Goal: Information Seeking & Learning: Learn about a topic

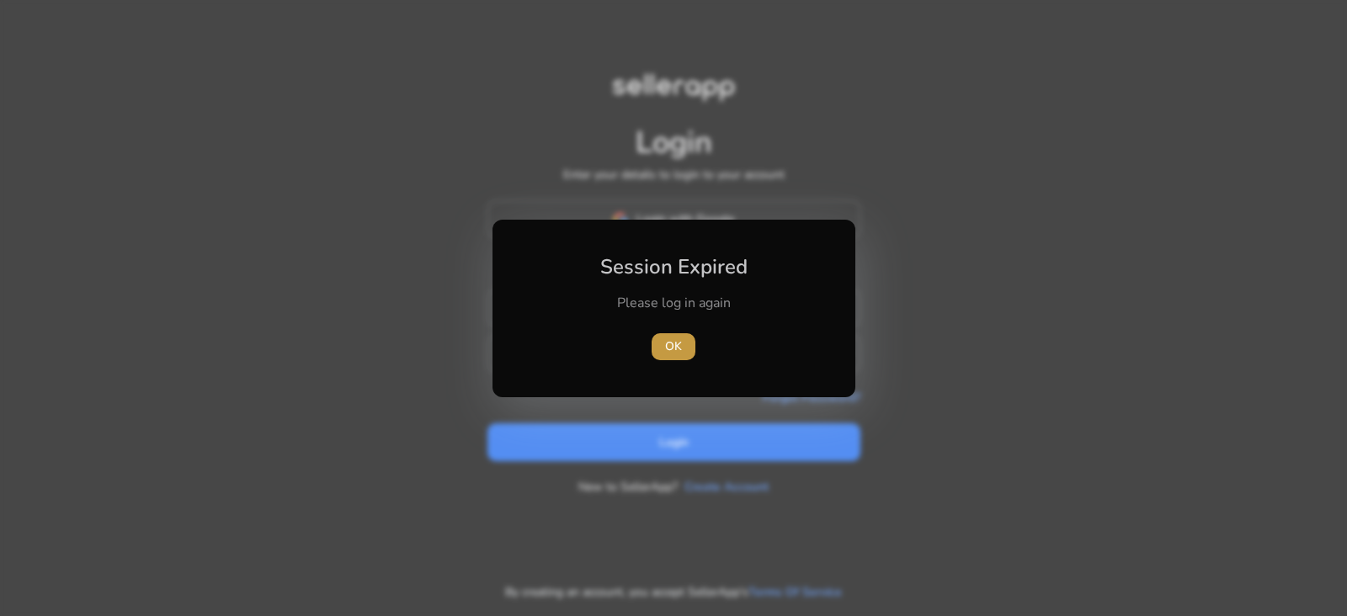
click at [671, 348] on span "OK" at bounding box center [673, 347] width 17 height 18
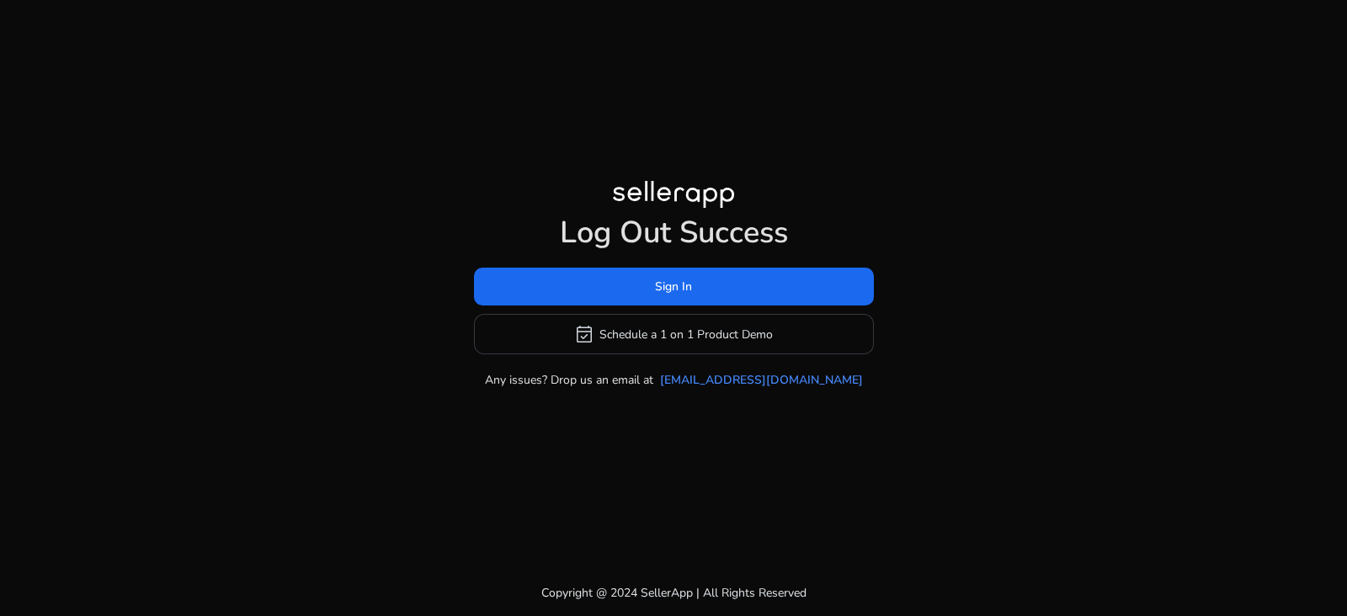
click at [661, 221] on h1 "Log Out Success" at bounding box center [674, 233] width 400 height 36
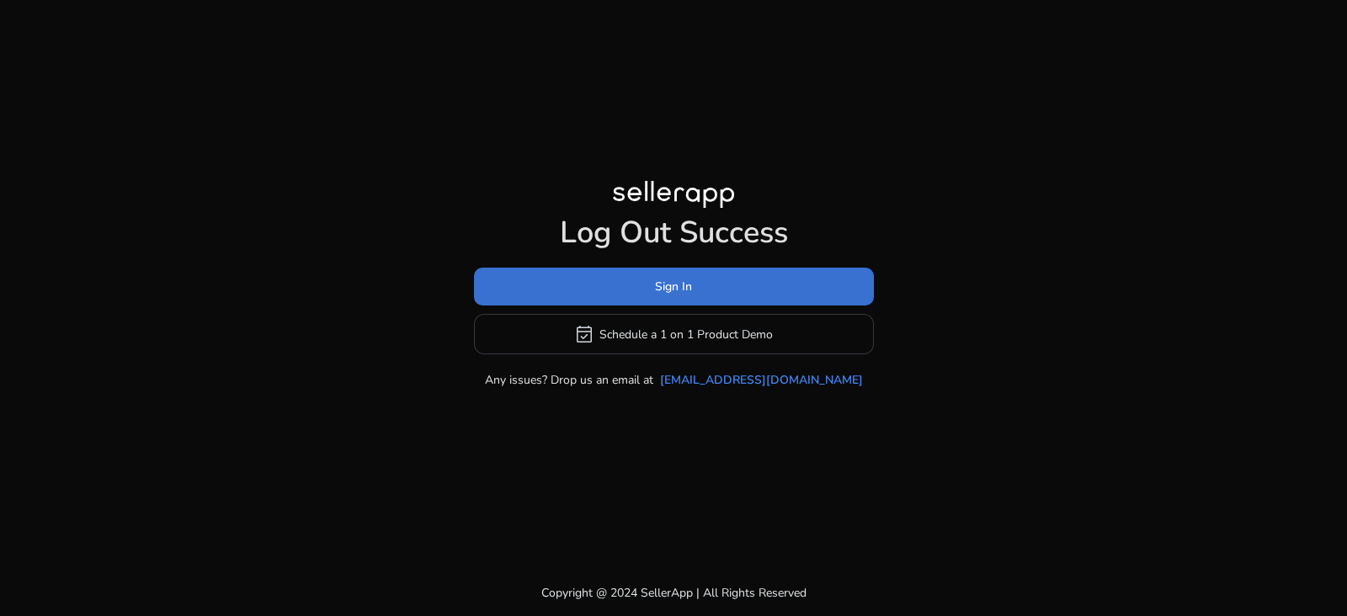
click at [675, 285] on span "Sign In" at bounding box center [673, 287] width 37 height 18
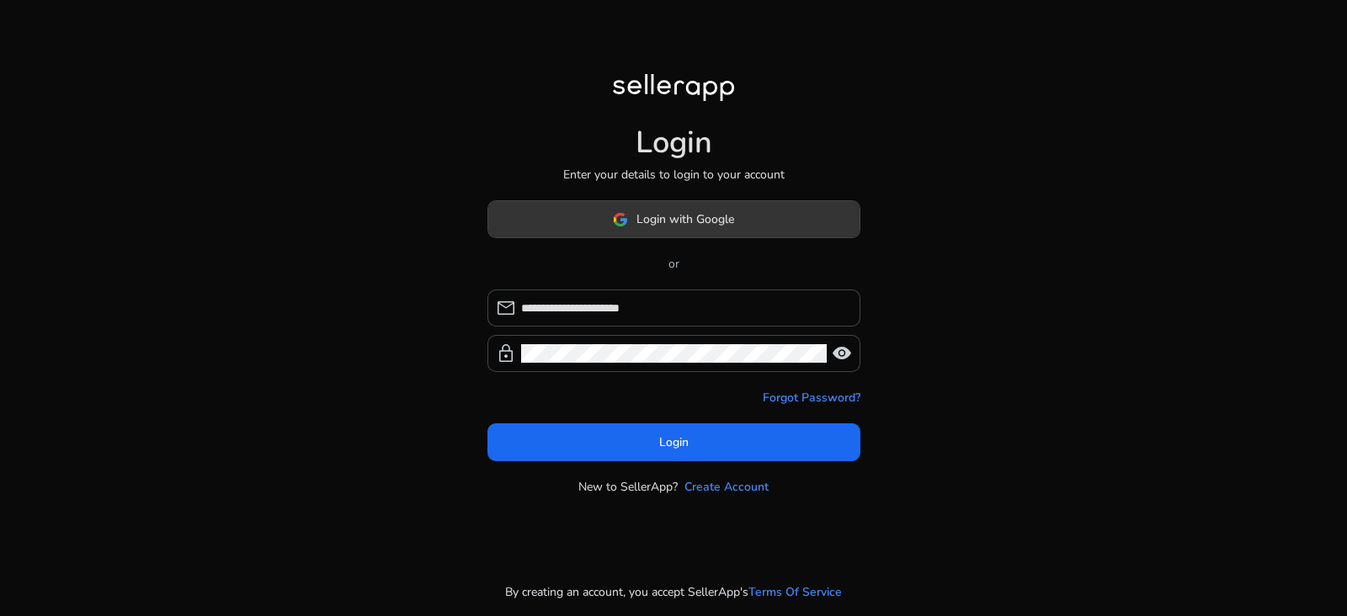
click at [677, 209] on span at bounding box center [673, 220] width 371 height 40
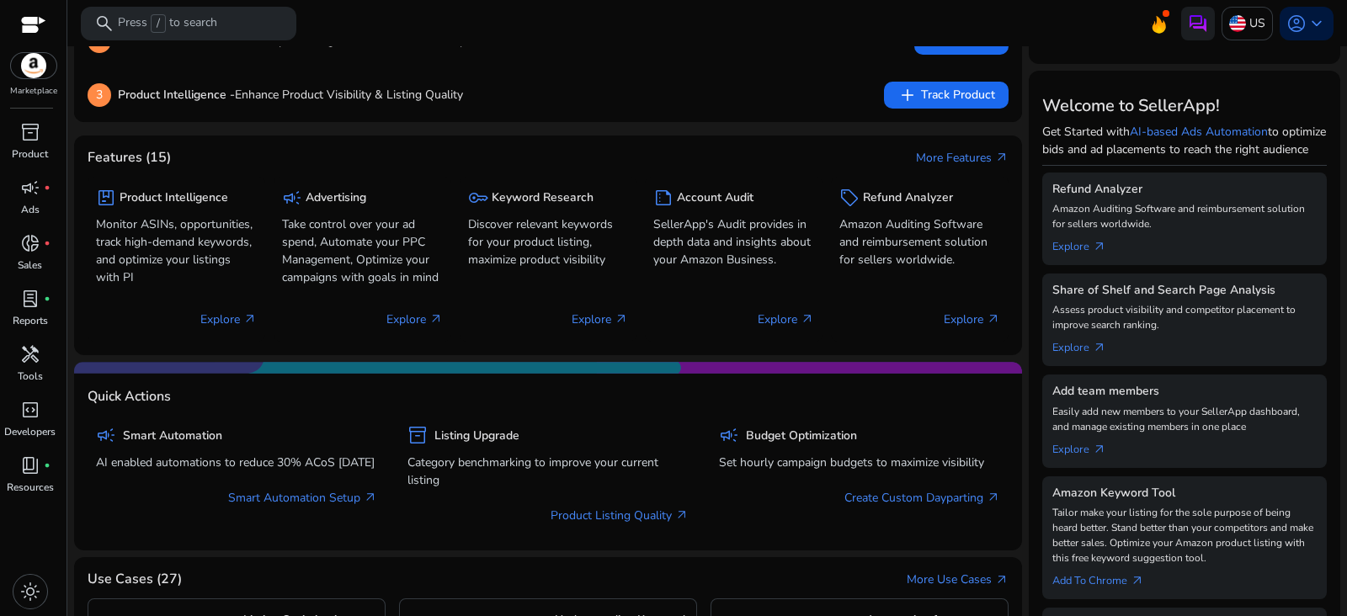
scroll to position [174, 0]
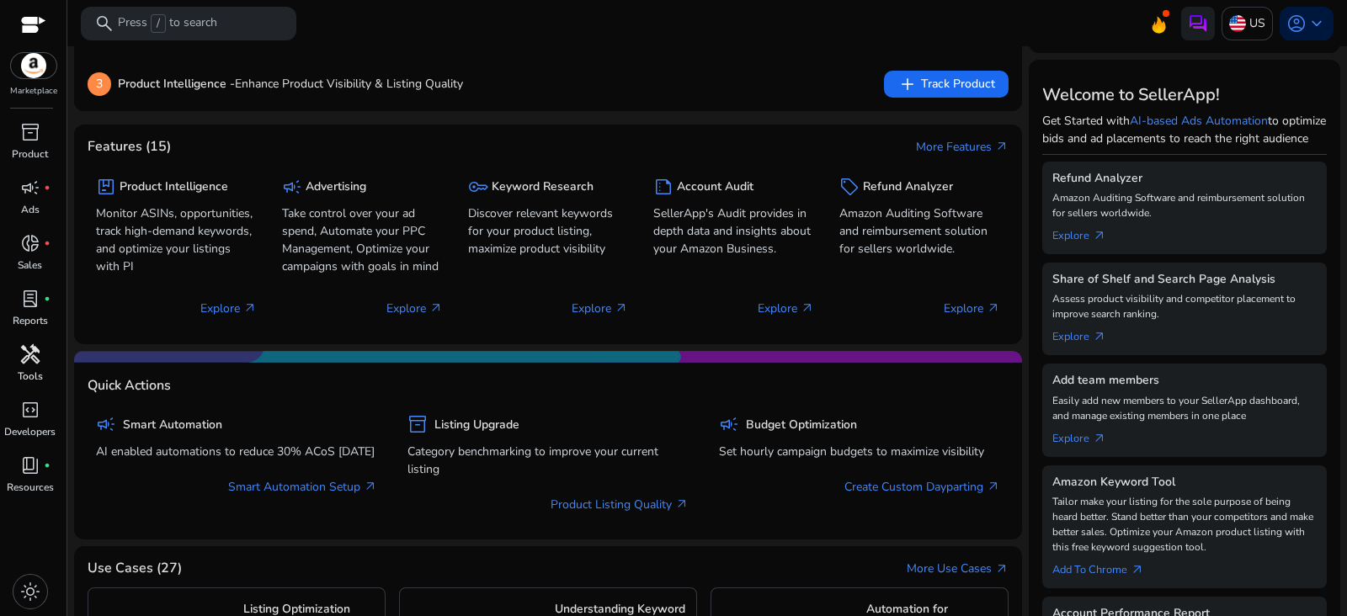
click at [36, 354] on span "handyman" at bounding box center [30, 354] width 20 height 20
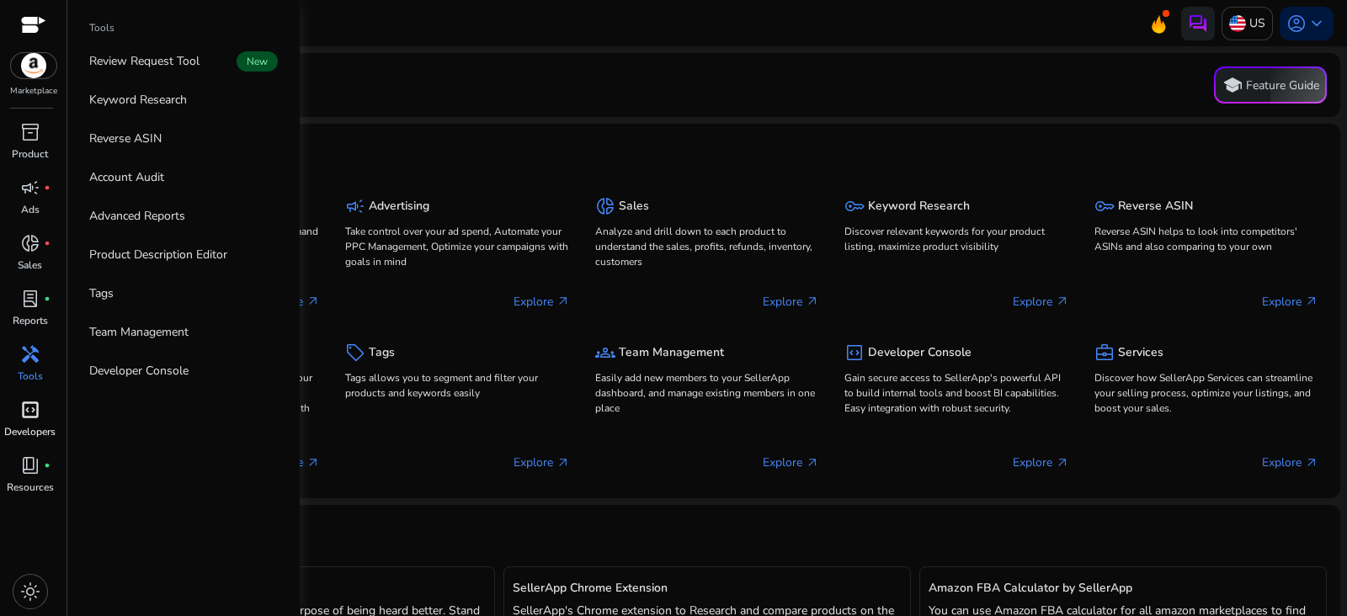
click at [31, 417] on span "code_blocks" at bounding box center [30, 410] width 20 height 20
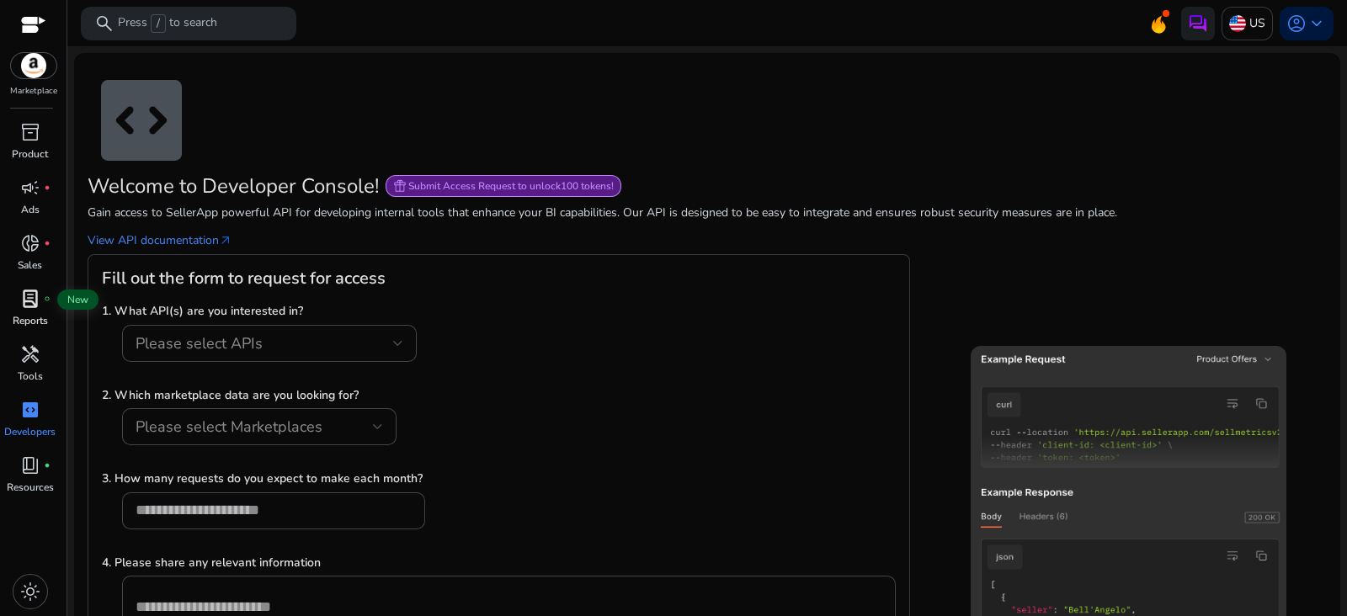
click at [35, 308] on span "lab_profile" at bounding box center [30, 299] width 20 height 20
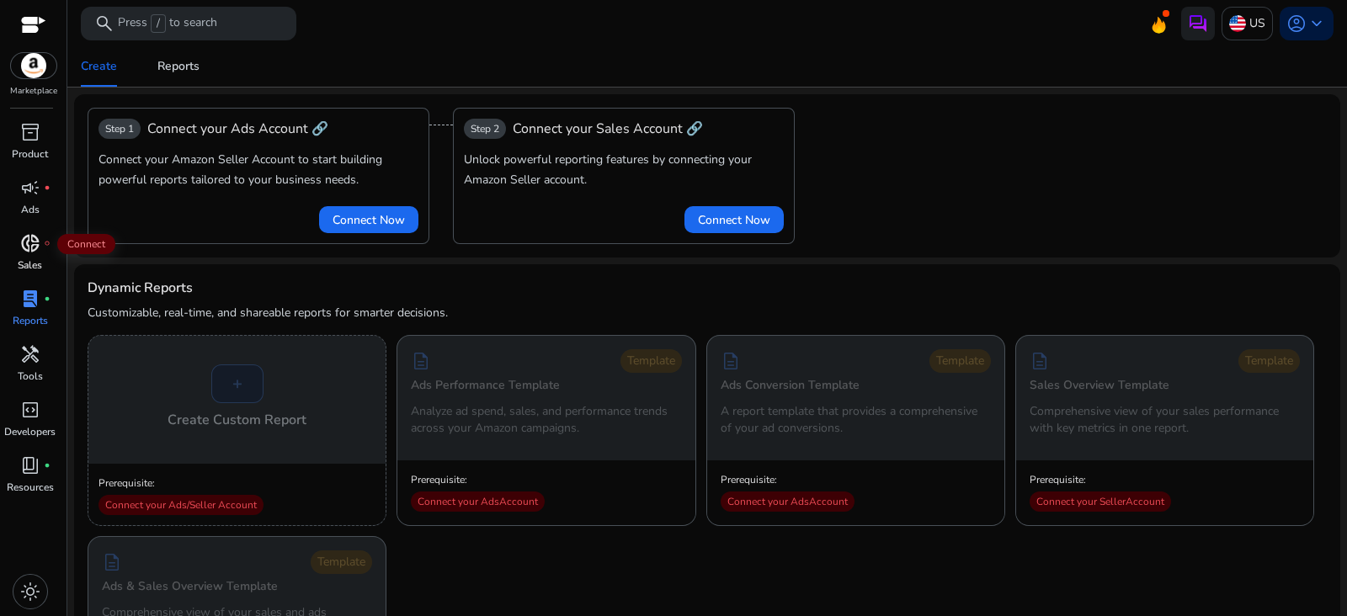
click at [42, 253] on div "donut_small fiber_manual_record" at bounding box center [30, 243] width 47 height 27
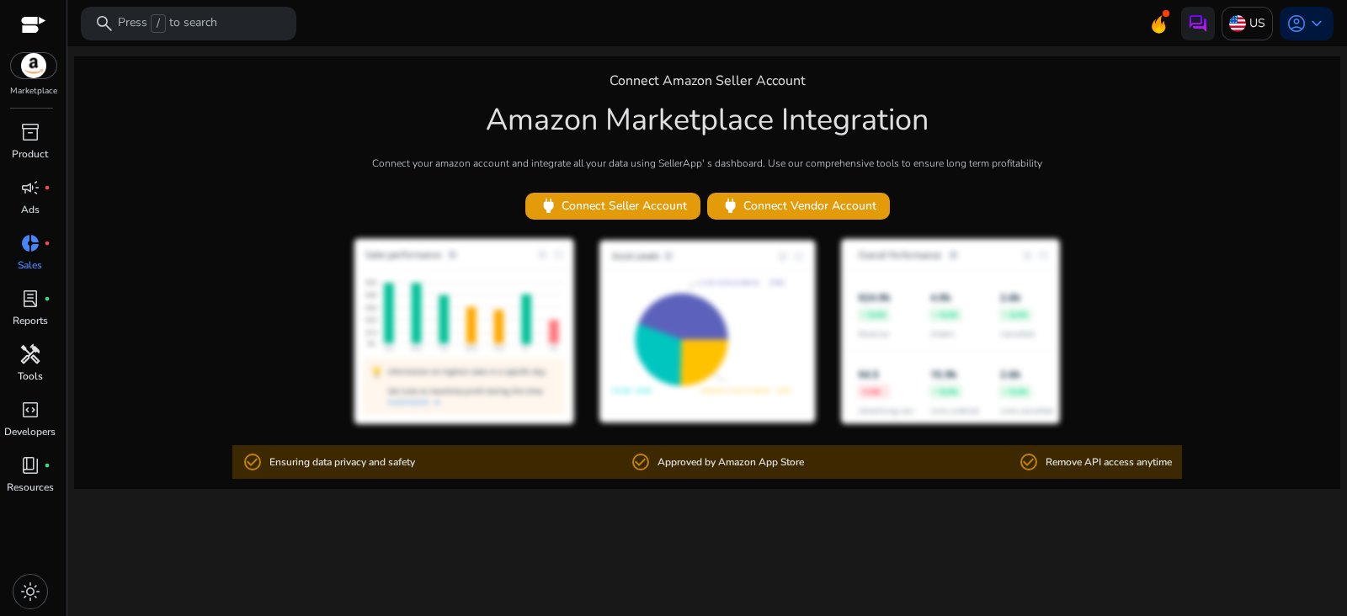
click at [37, 358] on span "handyman" at bounding box center [30, 354] width 20 height 20
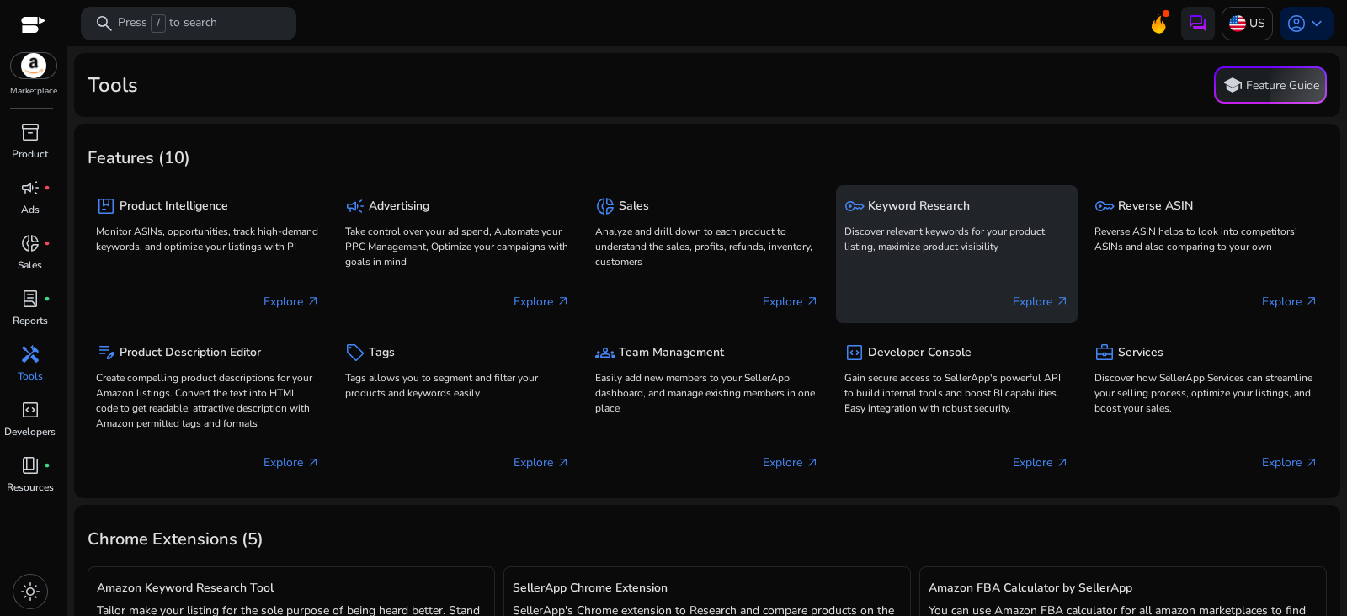
click at [1035, 300] on p "Explore arrow_outward" at bounding box center [1041, 302] width 56 height 18
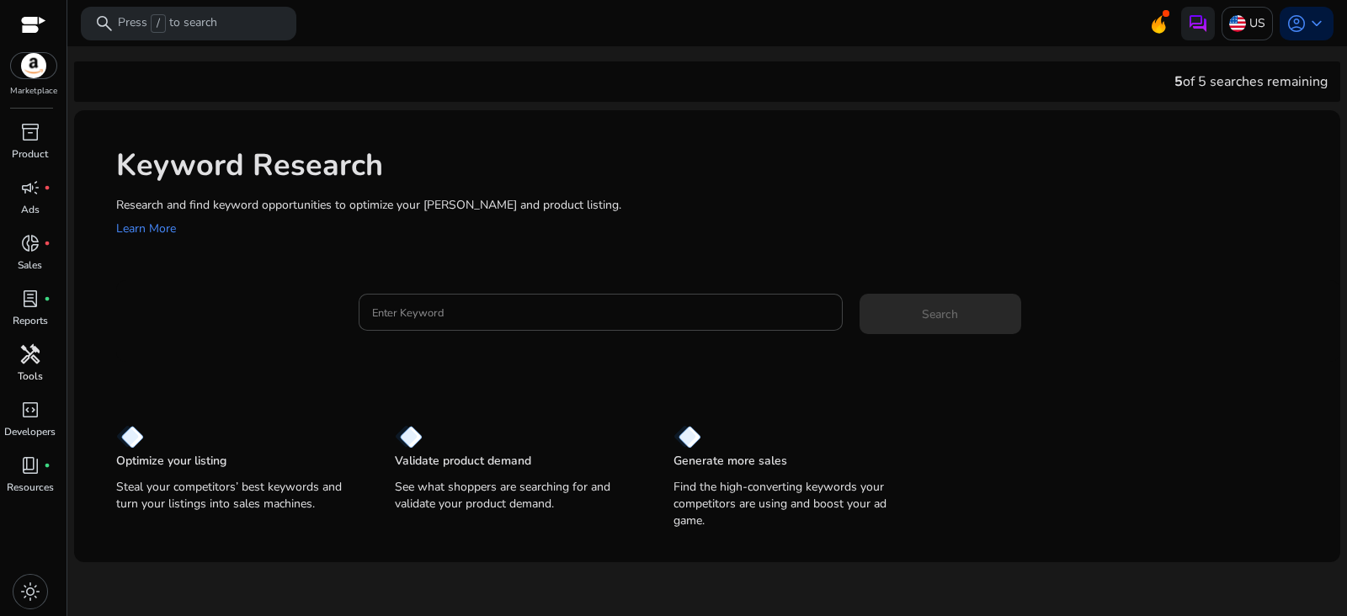
click at [24, 366] on div "handyman" at bounding box center [30, 354] width 47 height 27
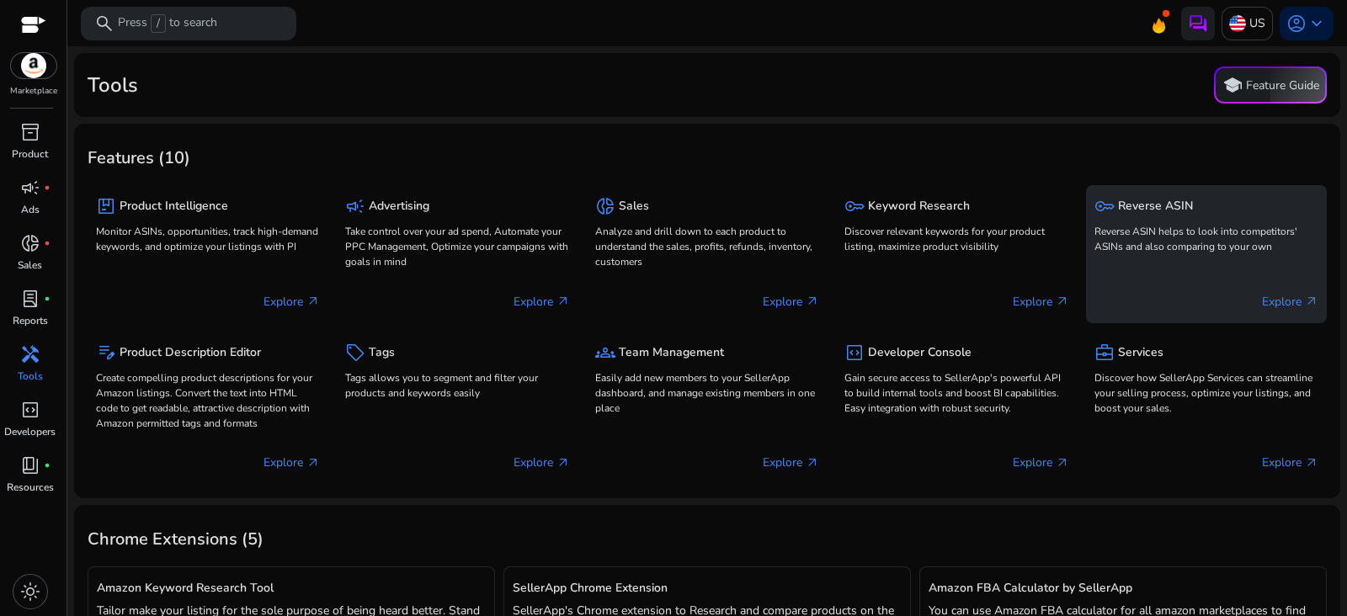
click at [1176, 241] on p "Reverse ASIN helps to look into competitors' ASINs and also comparing to your o…" at bounding box center [1206, 239] width 224 height 30
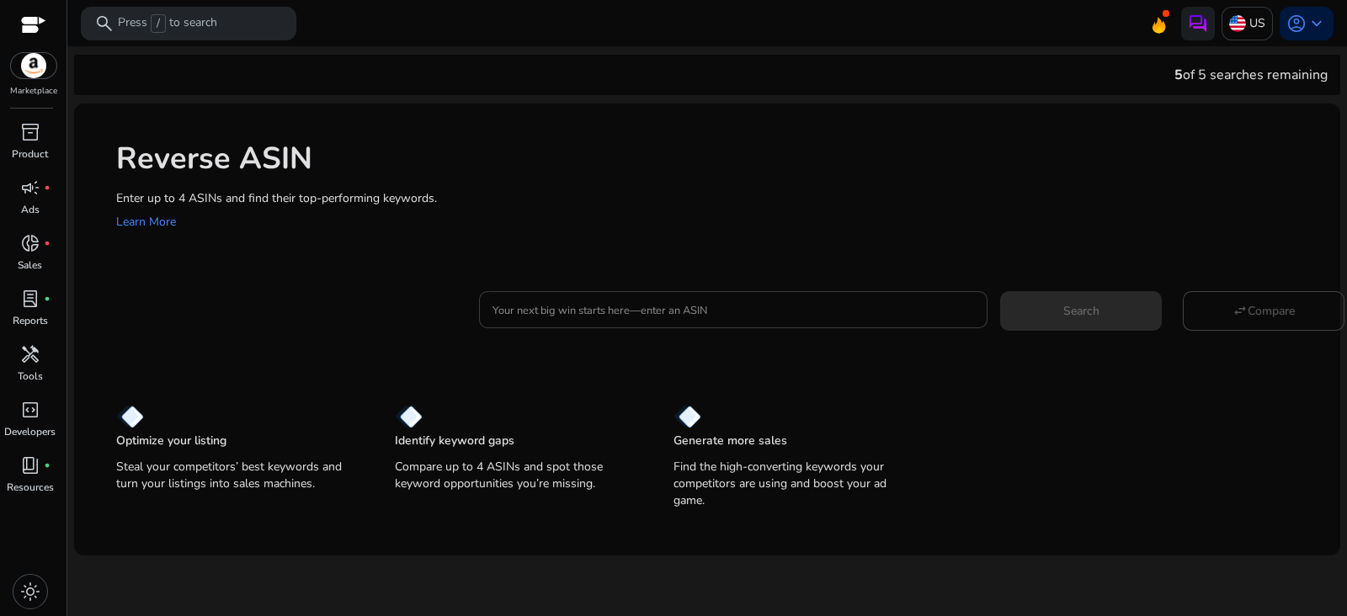
click at [562, 320] on div at bounding box center [733, 309] width 482 height 37
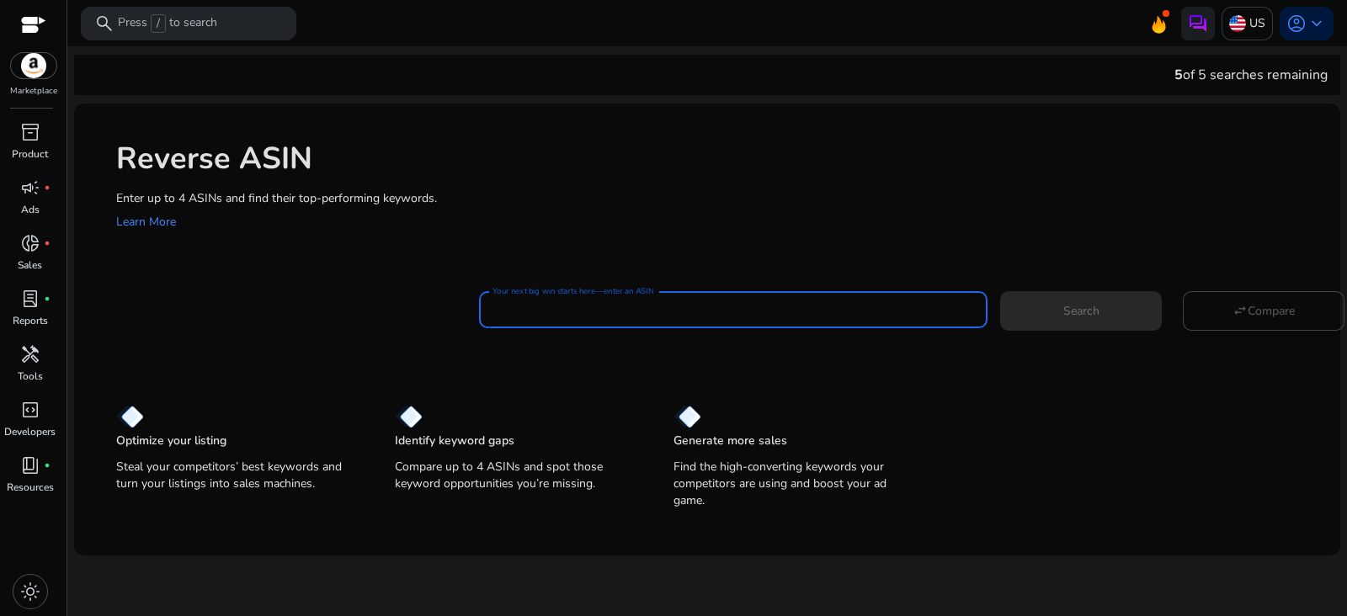
click at [588, 313] on input "Your next big win starts here—enter an ASIN" at bounding box center [733, 310] width 482 height 19
paste input "**********"
type input "**********"
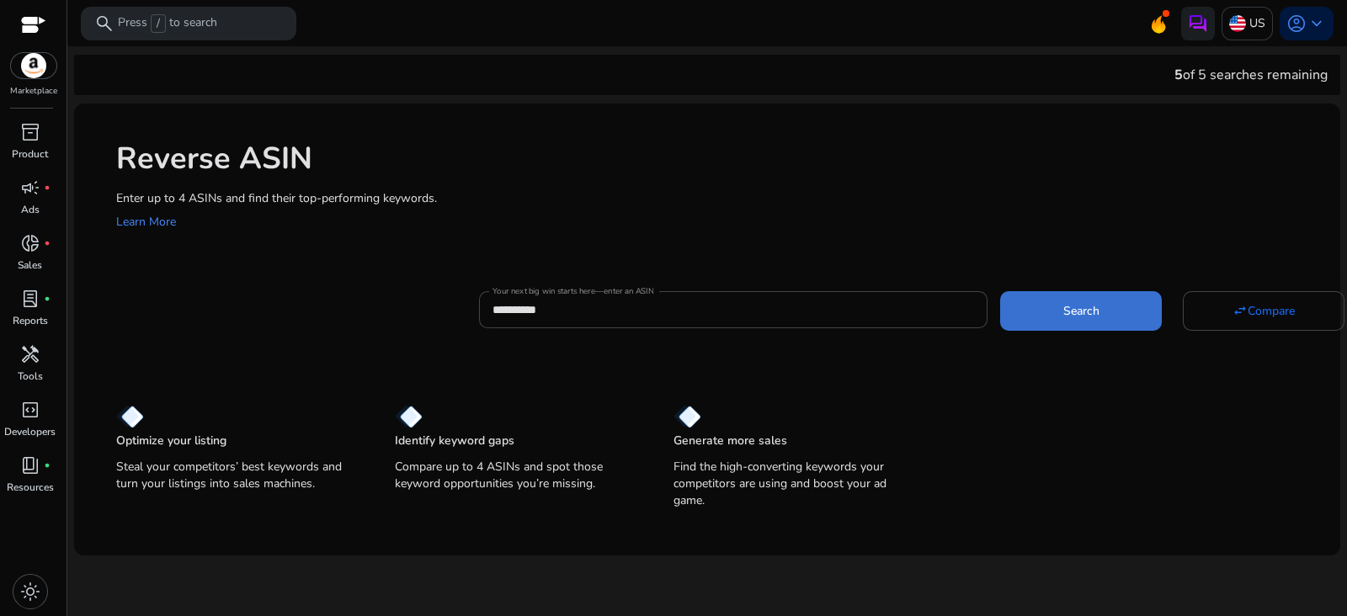
click at [1077, 312] on span "Search" at bounding box center [1081, 311] width 36 height 18
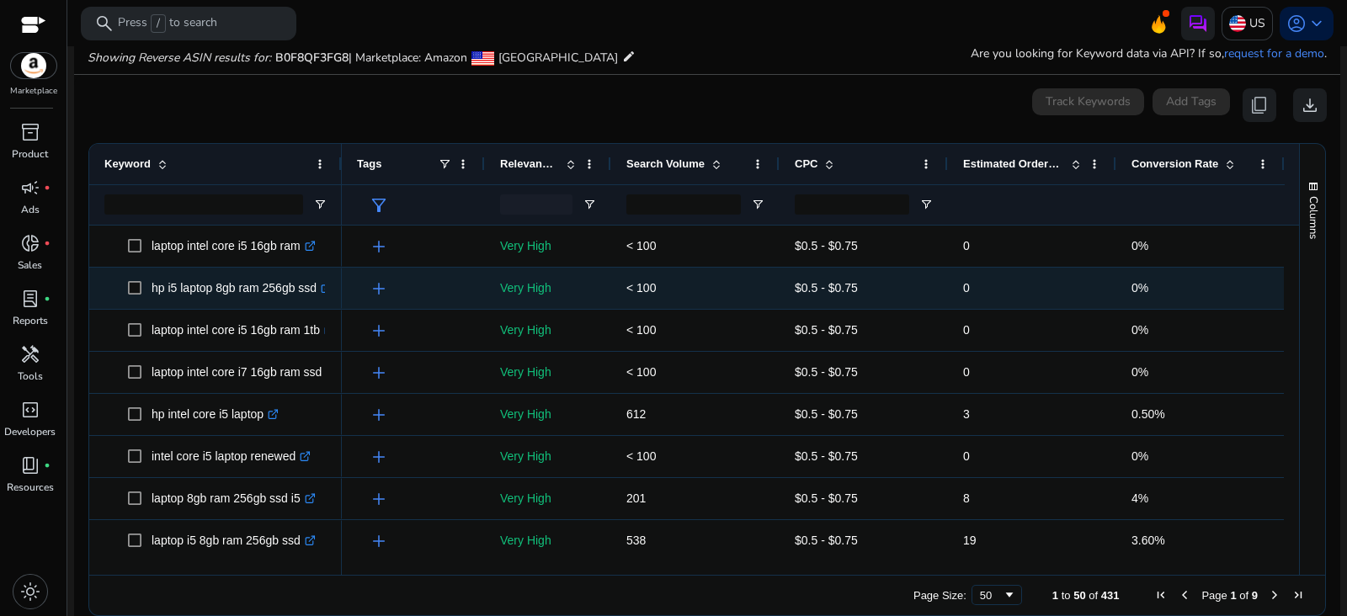
scroll to position [180, 0]
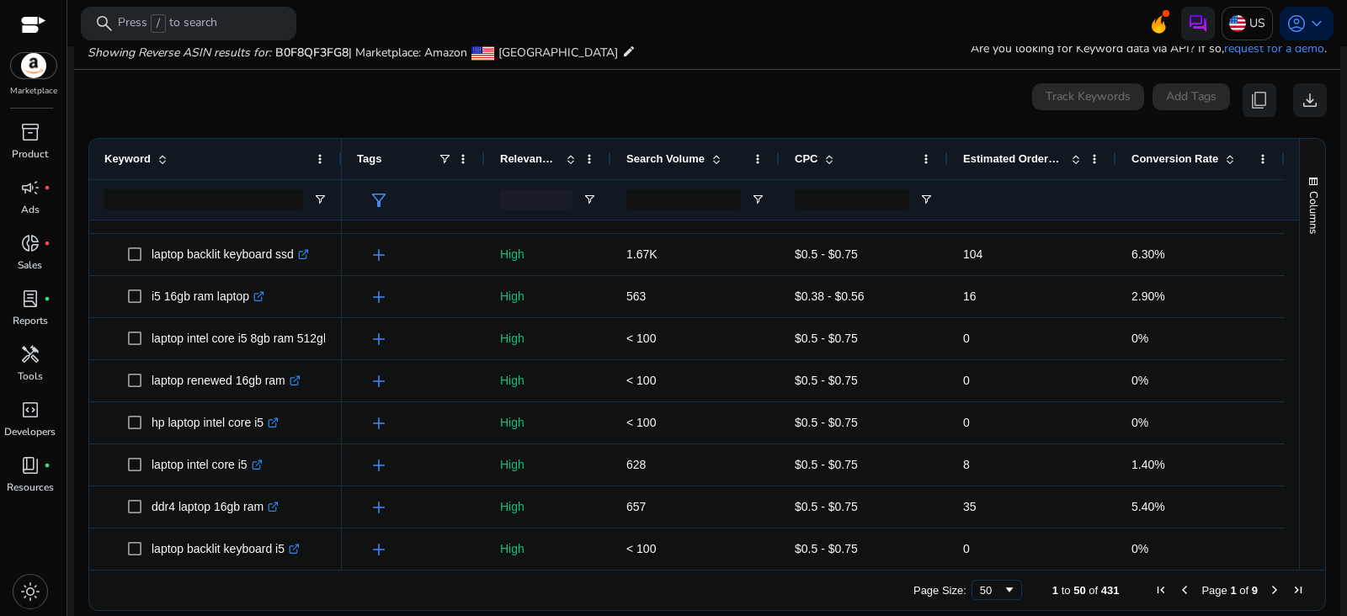
scroll to position [0, 0]
